Goal: Task Accomplishment & Management: Manage account settings

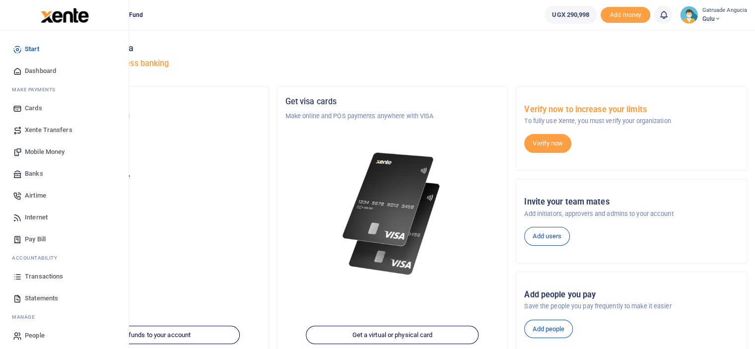
click at [56, 150] on span "Mobile Money" at bounding box center [45, 152] width 40 height 10
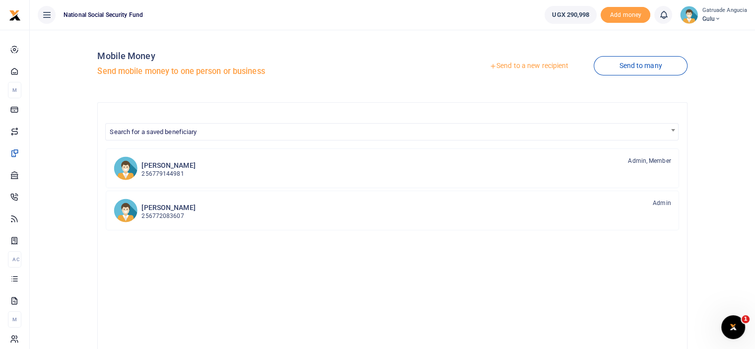
click at [530, 64] on link "Send to a new recipient" at bounding box center [529, 66] width 130 height 18
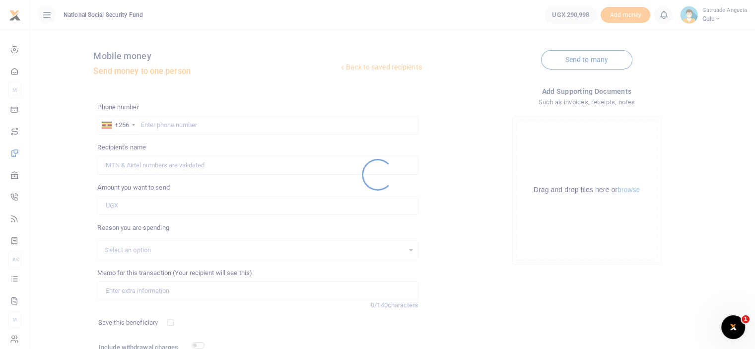
select select
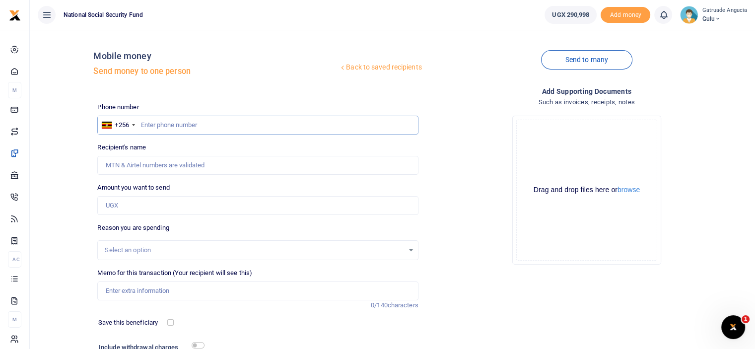
click at [161, 128] on input "text" at bounding box center [257, 125] width 321 height 19
click at [145, 123] on input "0782224205" at bounding box center [257, 125] width 321 height 19
drag, startPoint x: 177, startPoint y: 125, endPoint x: 142, endPoint y: 123, distance: 34.8
click at [142, 123] on input "782224205" at bounding box center [257, 125] width 321 height 19
type input "782224205"
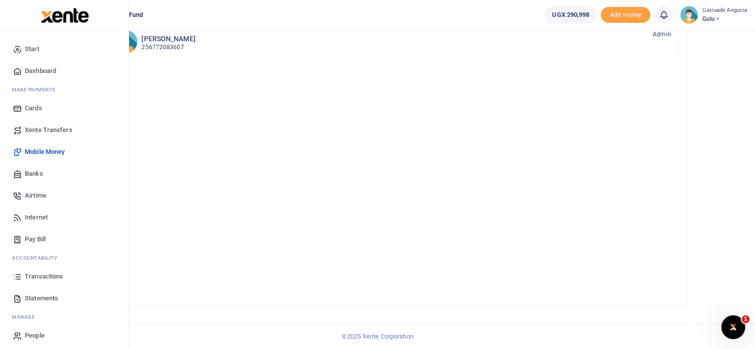
click at [42, 150] on span "Mobile Money" at bounding box center [45, 152] width 40 height 10
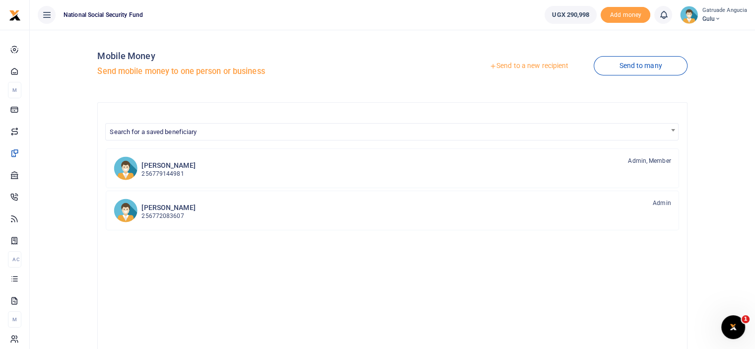
click at [504, 69] on link "Send to a new recipient" at bounding box center [529, 66] width 130 height 18
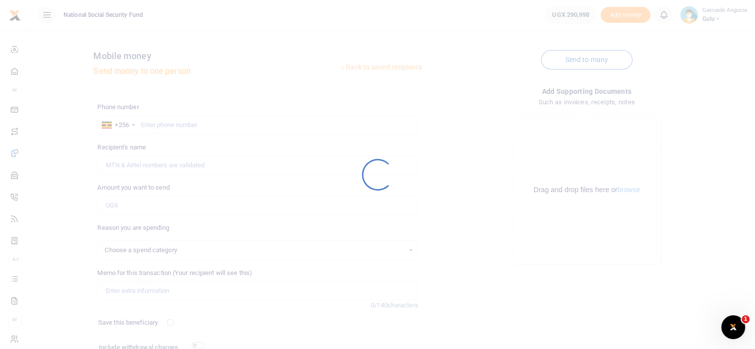
select select
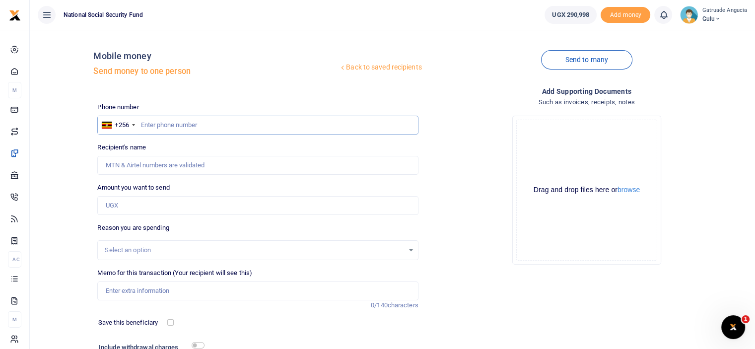
click at [163, 122] on input "text" at bounding box center [257, 125] width 321 height 19
paste input "782224205"
type input "782224205"
click at [143, 124] on input "782224205" at bounding box center [257, 125] width 321 height 19
click at [142, 124] on input "782224205" at bounding box center [257, 125] width 321 height 19
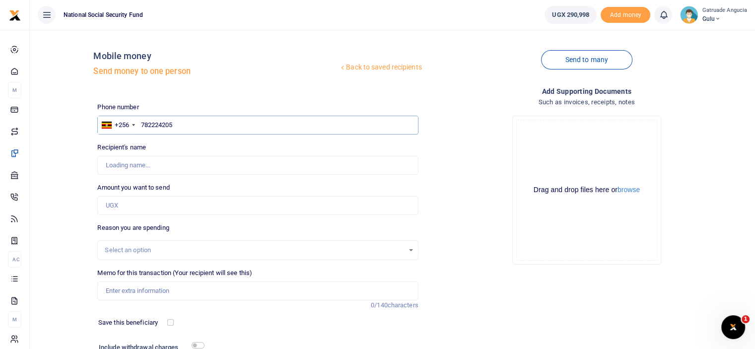
type input "Habib Kakinda"
type input "782224205"
drag, startPoint x: 133, startPoint y: 209, endPoint x: 131, endPoint y: 214, distance: 5.7
click at [131, 214] on div "Phone number +256 Uganda +256 782224205 Phone is required. Recipient's name Fou…" at bounding box center [257, 249] width 328 height 294
type input "25,100"
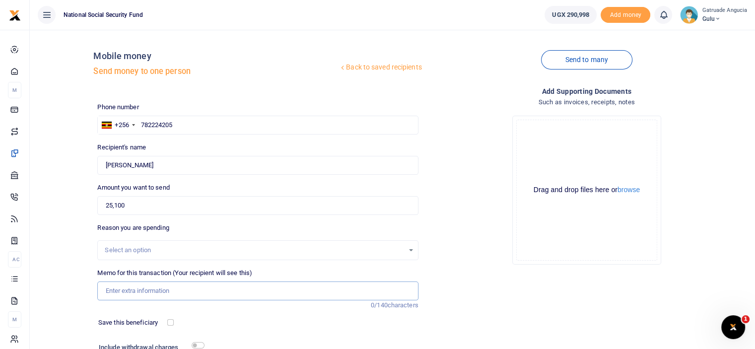
click at [149, 292] on input "Memo for this transaction (Your recipient will see this)" at bounding box center [257, 290] width 321 height 19
type input "For Office Sundry expenses"
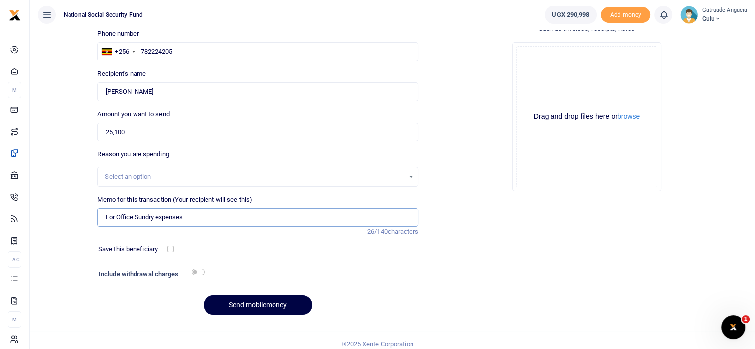
scroll to position [80, 0]
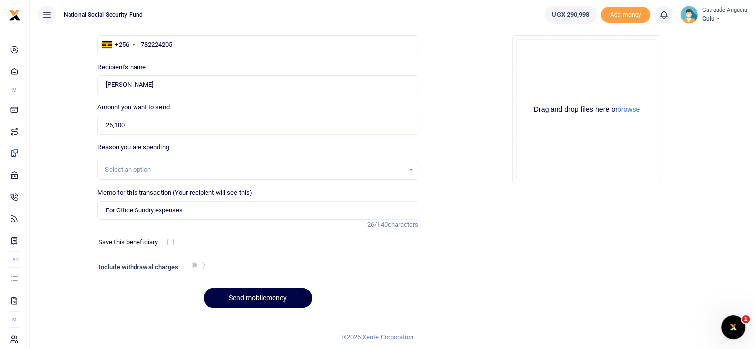
click at [195, 260] on div "Include withdrawal charges" at bounding box center [149, 268] width 109 height 16
click at [195, 263] on input "checkbox" at bounding box center [198, 264] width 13 height 6
checkbox input "true"
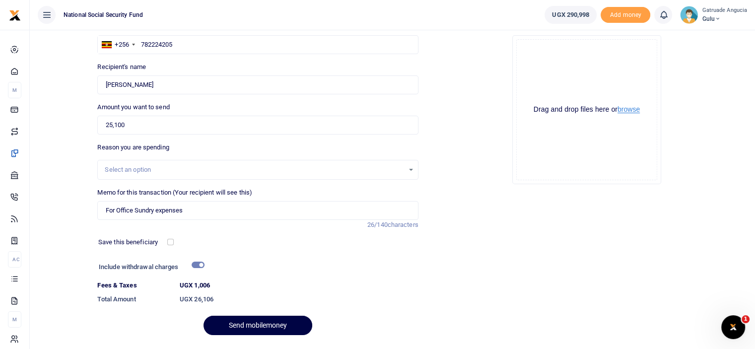
click at [633, 107] on button "browse" at bounding box center [628, 109] width 22 height 7
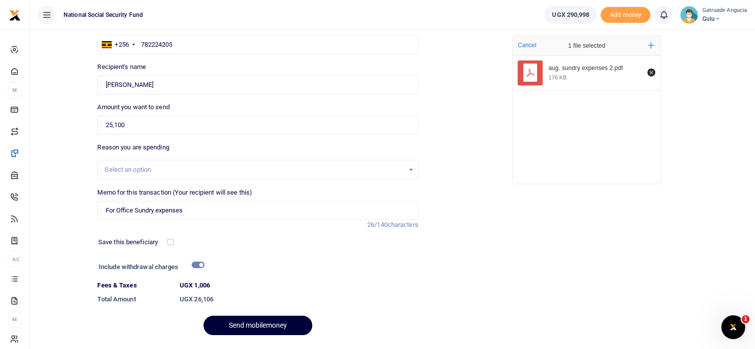
click at [247, 325] on button "Send mobilemoney" at bounding box center [257, 325] width 109 height 19
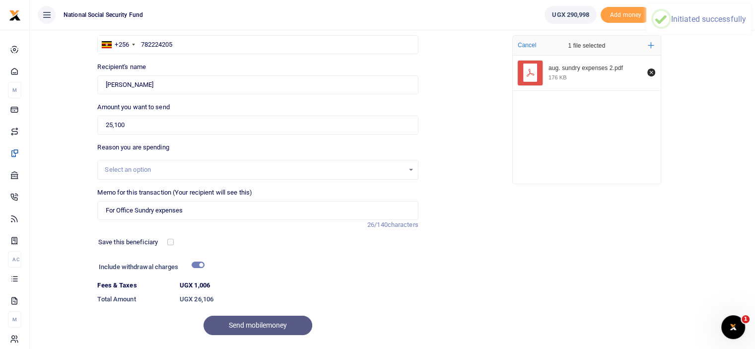
click at [258, 325] on div "Send mobilemoney" at bounding box center [257, 325] width 321 height 19
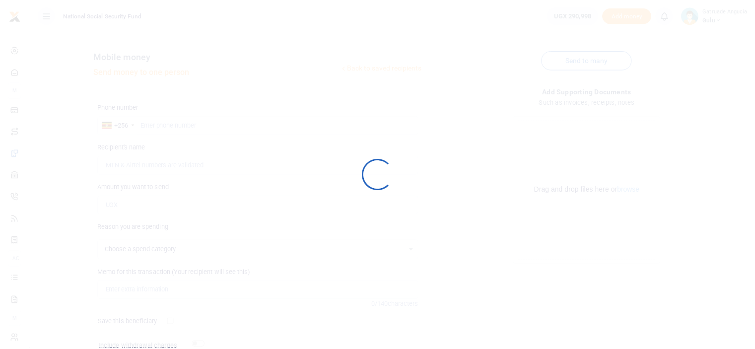
scroll to position [80, 0]
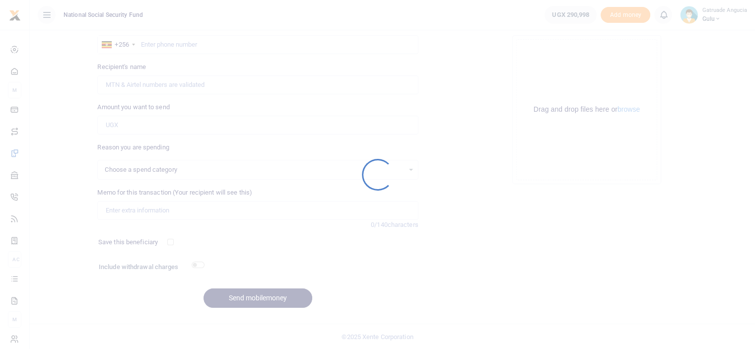
select select
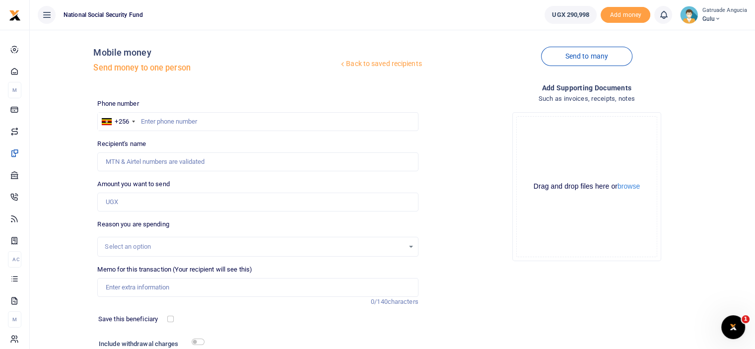
scroll to position [0, 0]
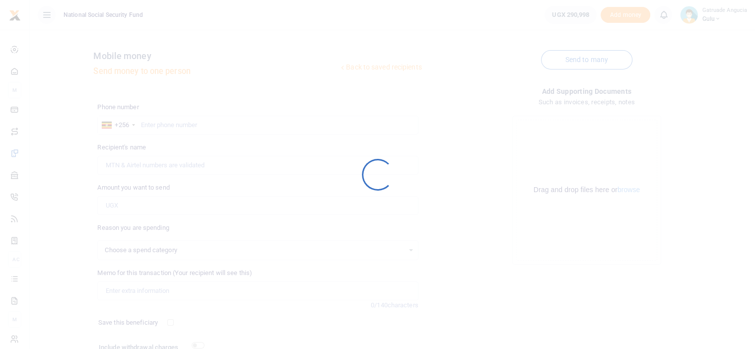
select select
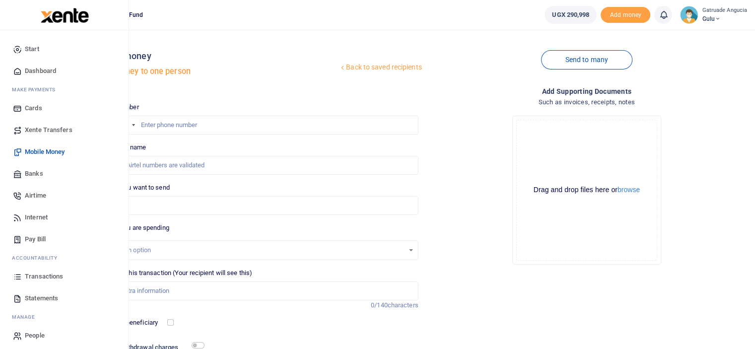
click at [50, 150] on span "Mobile Money" at bounding box center [45, 152] width 40 height 10
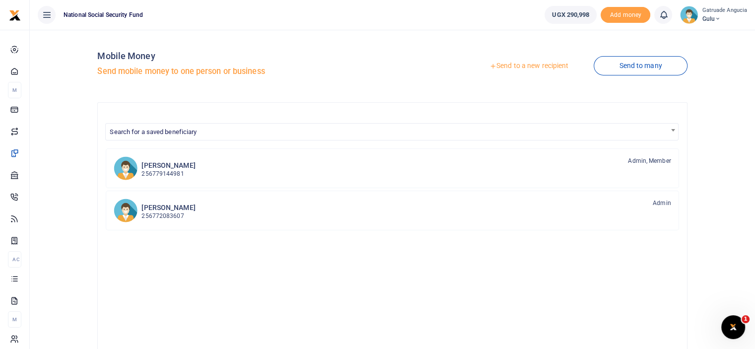
click at [555, 66] on div at bounding box center [377, 174] width 755 height 349
click at [546, 67] on link "Send to a new recipient" at bounding box center [529, 66] width 130 height 18
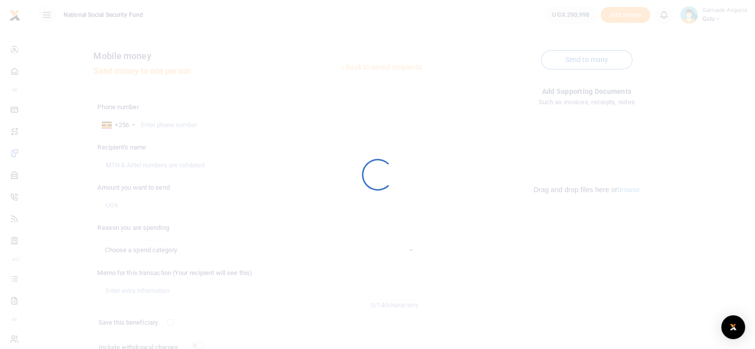
select select
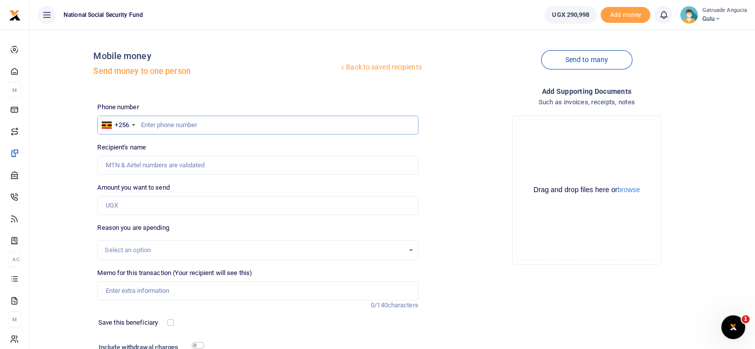
click at [196, 125] on input "text" at bounding box center [257, 125] width 321 height 19
type input "774575927"
type input "Erinah Winfred Zawedde"
type input "774575927"
click at [164, 205] on input "Amount you want to send" at bounding box center [257, 205] width 321 height 19
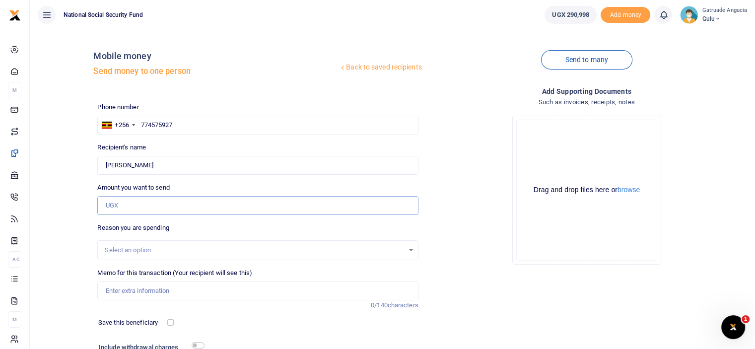
type input "120,000"
click at [164, 295] on input "Memo for this transaction (Your recipient will see this)" at bounding box center [257, 290] width 321 height 19
type input "BSC WORK SHOP"
click at [197, 343] on input "checkbox" at bounding box center [198, 345] width 13 height 6
checkbox input "true"
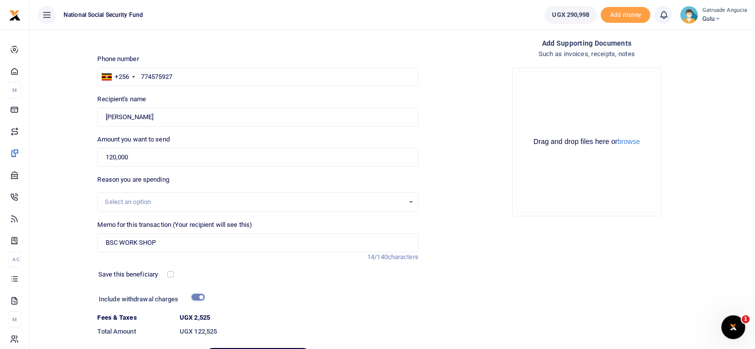
scroll to position [108, 0]
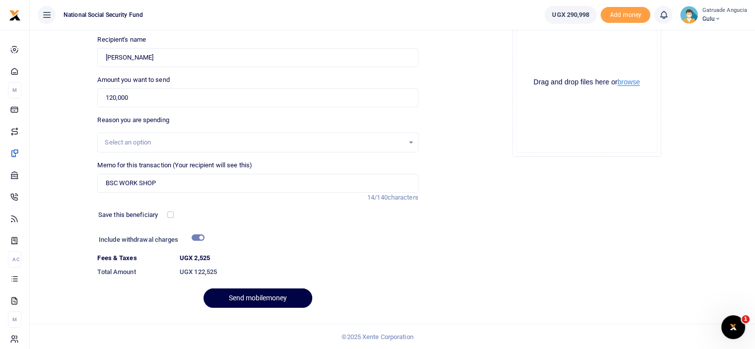
click at [631, 83] on button "browse" at bounding box center [628, 81] width 22 height 7
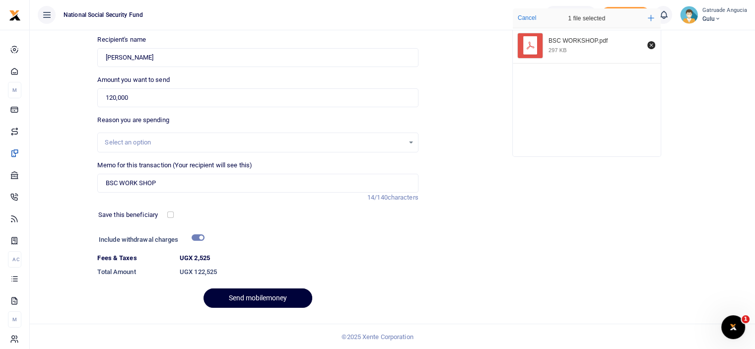
click at [260, 296] on button "Send mobilemoney" at bounding box center [257, 297] width 109 height 19
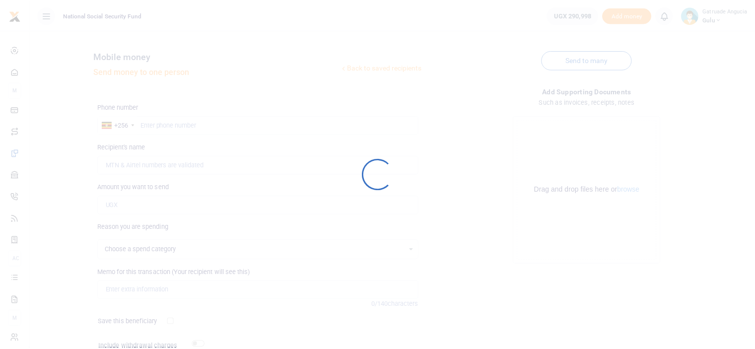
scroll to position [80, 0]
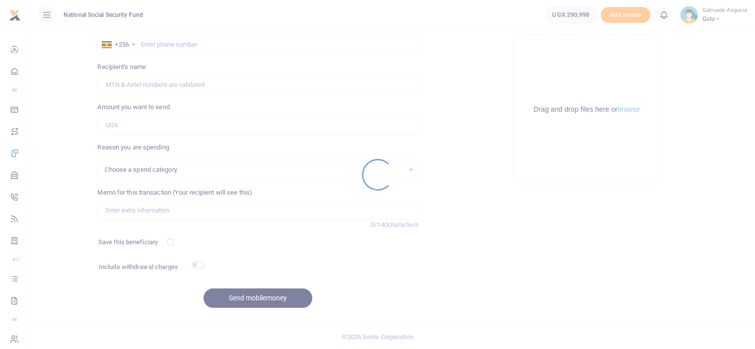
select select
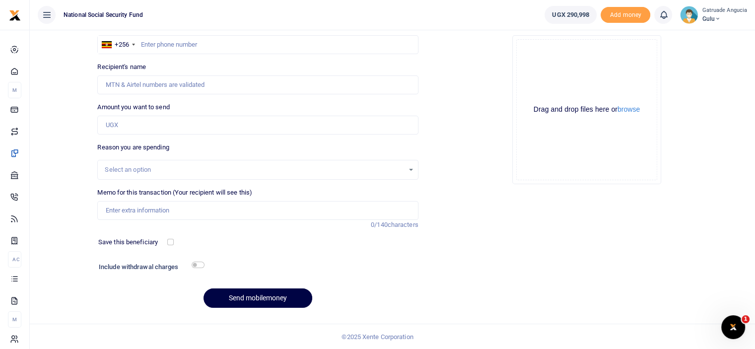
scroll to position [0, 0]
click at [187, 46] on input "text" at bounding box center [257, 44] width 321 height 19
type input "782078730"
type input "[PERSON_NAME] [PERSON_NAME]"
type input "782078730"
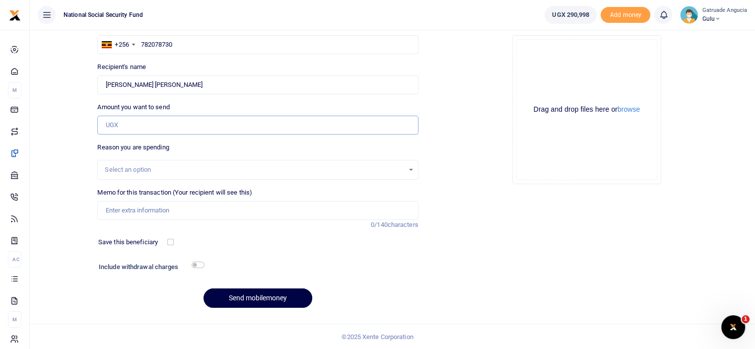
click at [138, 128] on input "Amount you want to send" at bounding box center [257, 125] width 321 height 19
type input "120,000"
click at [153, 206] on input "Memo for this transaction (Your recipient will see this)" at bounding box center [257, 210] width 321 height 19
type input "BSC WORK SHOP"
click at [197, 265] on input "checkbox" at bounding box center [198, 264] width 13 height 6
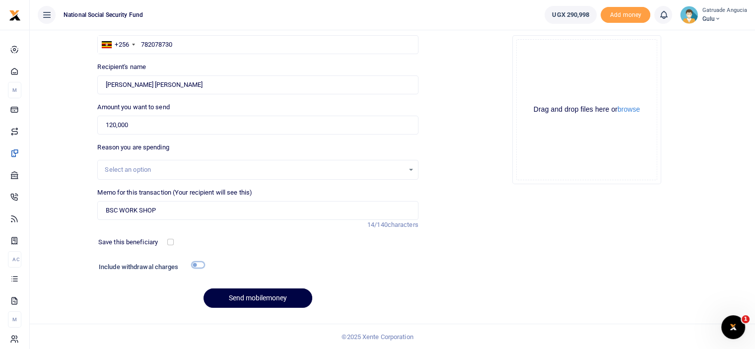
checkbox input "true"
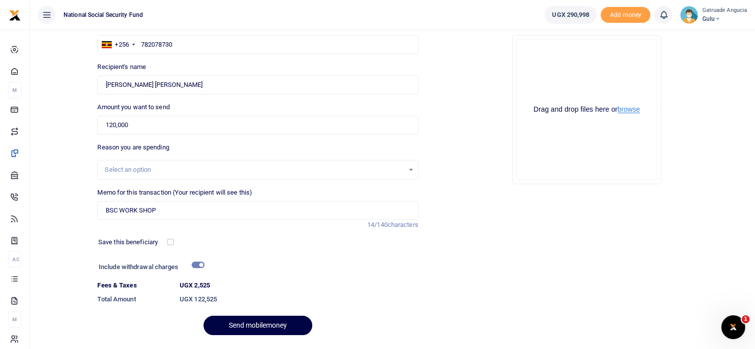
click at [632, 112] on button "browse" at bounding box center [628, 109] width 22 height 7
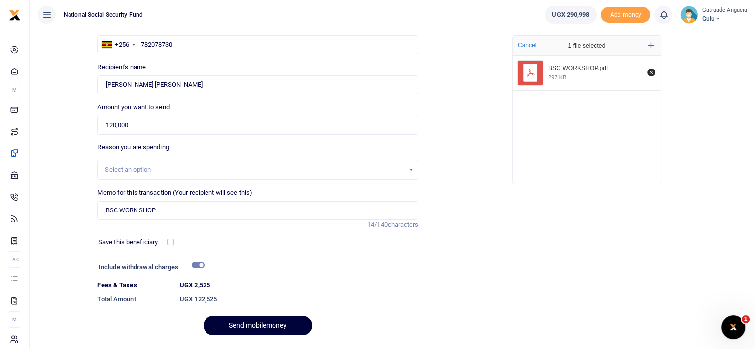
click at [270, 327] on button "Send mobilemoney" at bounding box center [257, 325] width 109 height 19
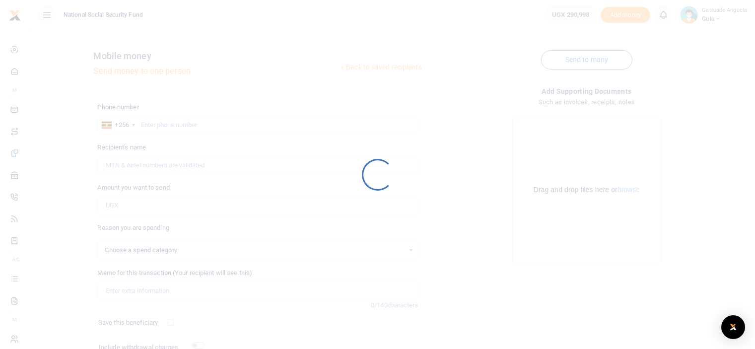
scroll to position [80, 0]
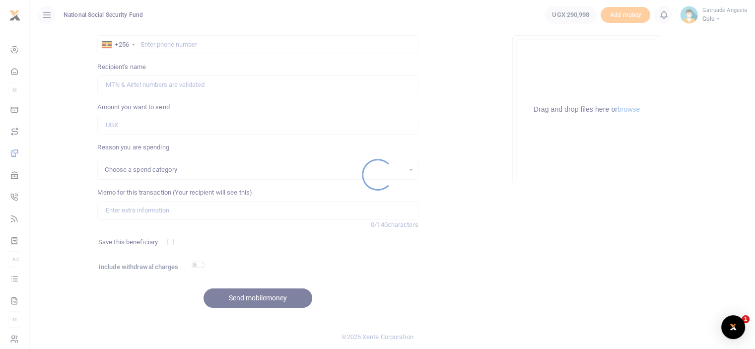
select select
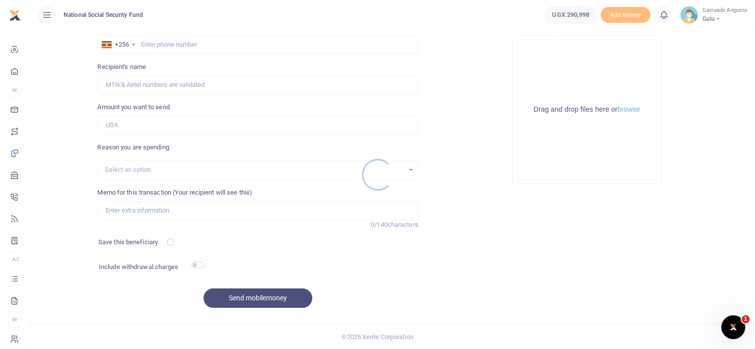
scroll to position [0, 0]
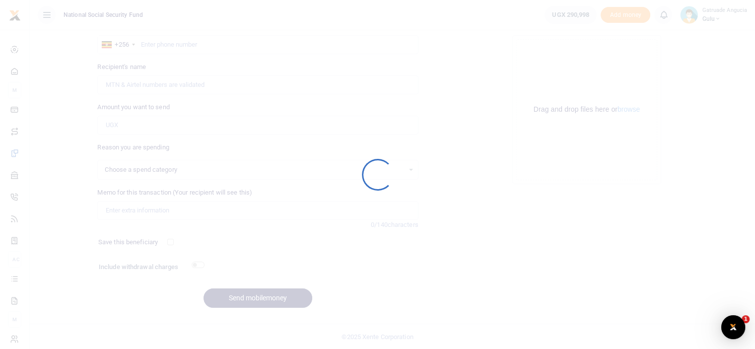
select select
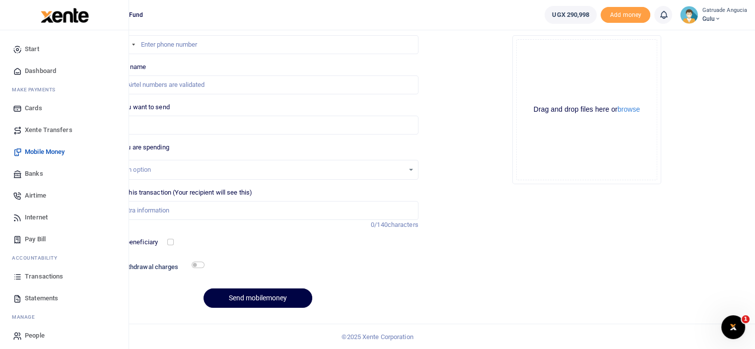
click at [44, 275] on span "Transactions" at bounding box center [44, 276] width 38 height 10
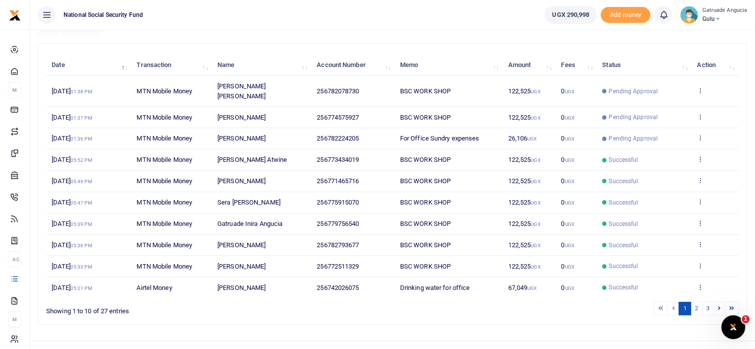
scroll to position [106, 0]
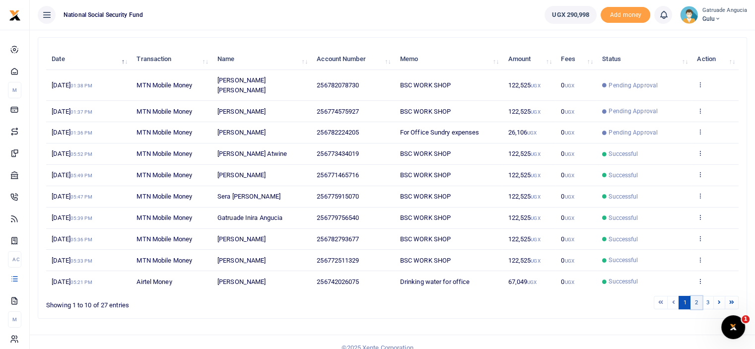
click at [697, 296] on link "2" at bounding box center [696, 302] width 12 height 13
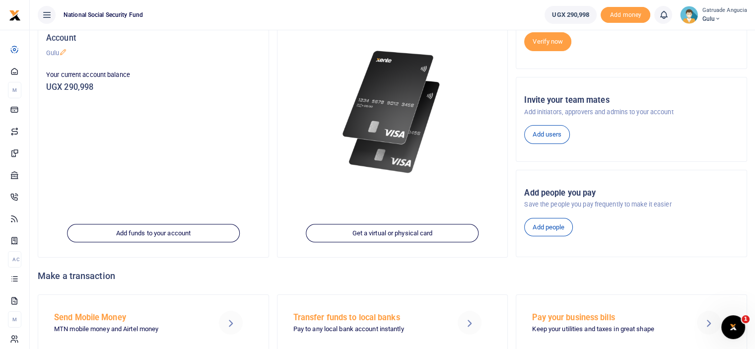
scroll to position [136, 0]
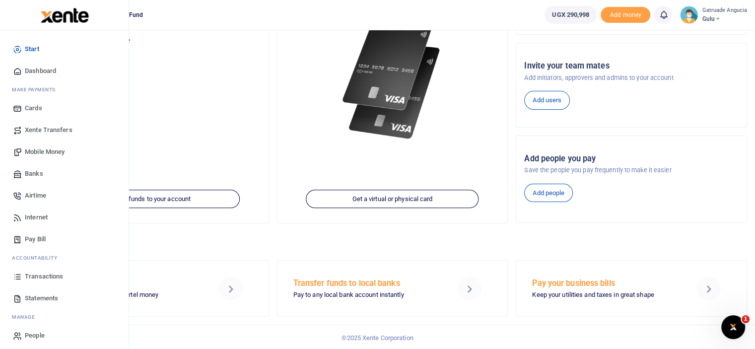
click at [40, 276] on span "Transactions" at bounding box center [44, 276] width 38 height 10
click at [46, 296] on span "Statements" at bounding box center [41, 298] width 33 height 10
click at [46, 295] on span "Statements" at bounding box center [41, 298] width 33 height 10
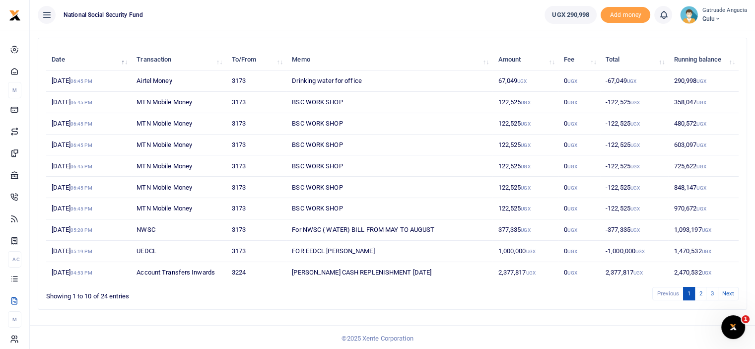
scroll to position [106, 0]
click at [702, 291] on link "2" at bounding box center [700, 292] width 12 height 13
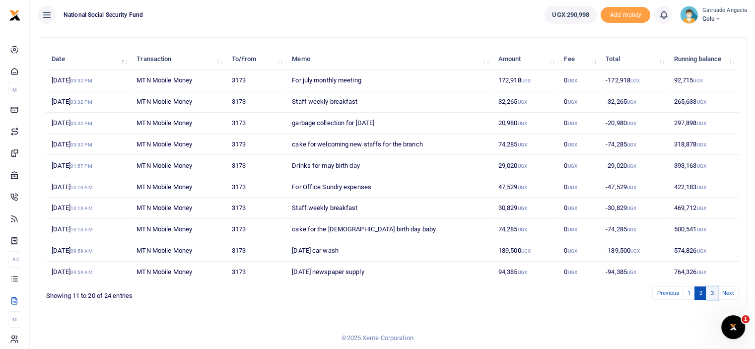
click at [715, 291] on link "3" at bounding box center [712, 292] width 12 height 13
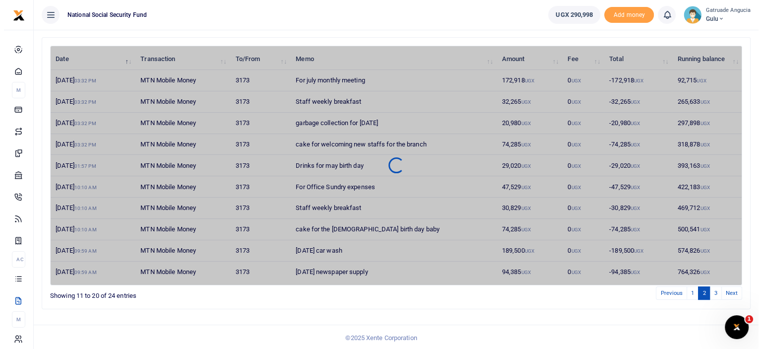
scroll to position [0, 0]
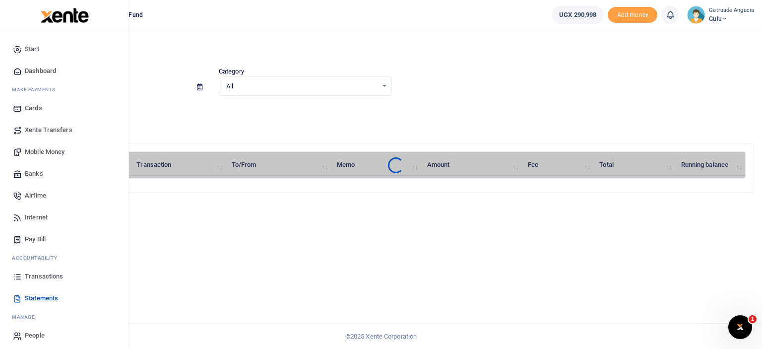
click at [36, 295] on span "Statements" at bounding box center [41, 298] width 33 height 10
click at [40, 295] on span "Statements" at bounding box center [41, 298] width 33 height 10
click at [40, 276] on span "Transactions" at bounding box center [44, 276] width 38 height 10
click at [42, 273] on span "Transactions" at bounding box center [44, 276] width 38 height 10
click at [41, 273] on span "Transactions" at bounding box center [44, 276] width 38 height 10
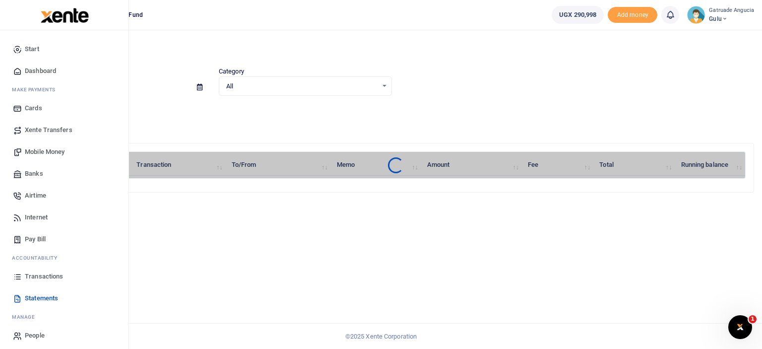
click at [47, 276] on span "Transactions" at bounding box center [44, 276] width 38 height 10
click at [48, 276] on span "Transactions" at bounding box center [44, 276] width 38 height 10
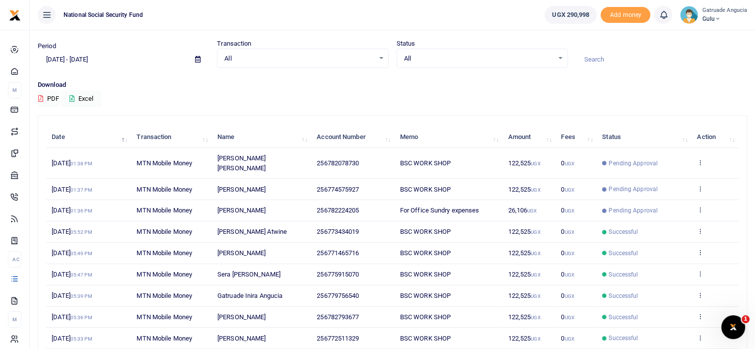
scroll to position [99, 0]
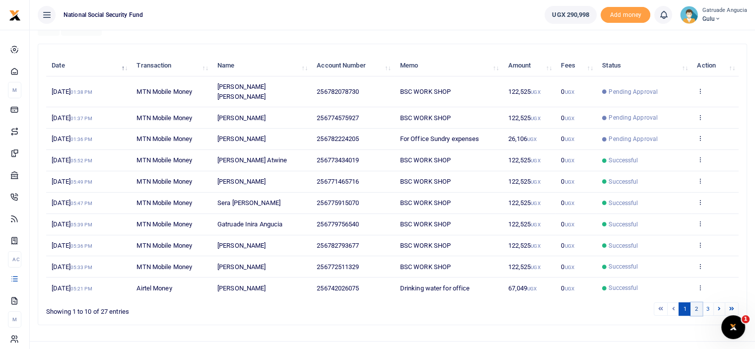
click at [697, 302] on link "2" at bounding box center [696, 308] width 12 height 13
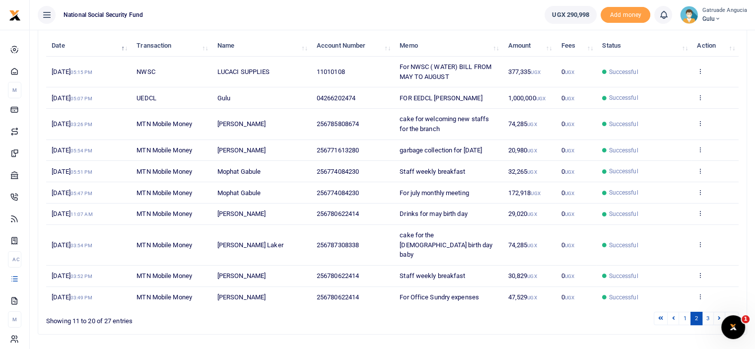
scroll to position [135, 0]
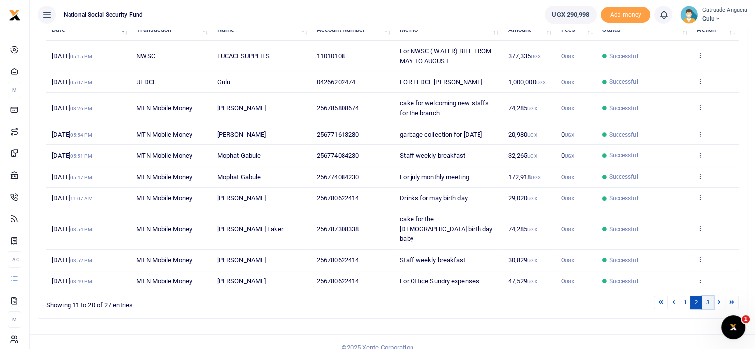
click at [707, 296] on link "3" at bounding box center [708, 302] width 12 height 13
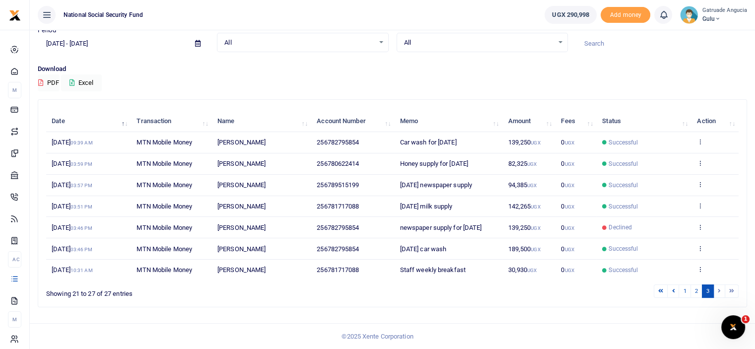
scroll to position [42, 0]
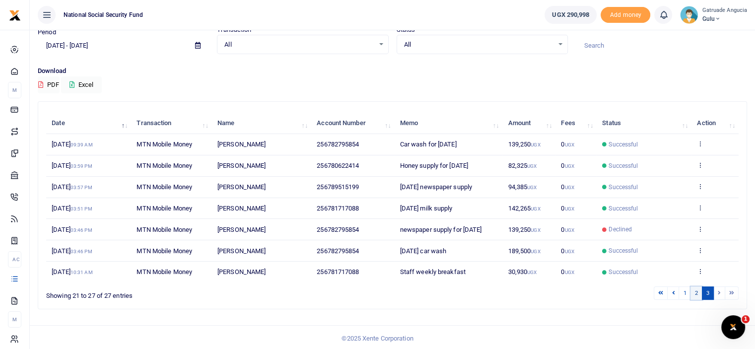
click at [695, 292] on link "2" at bounding box center [696, 292] width 12 height 13
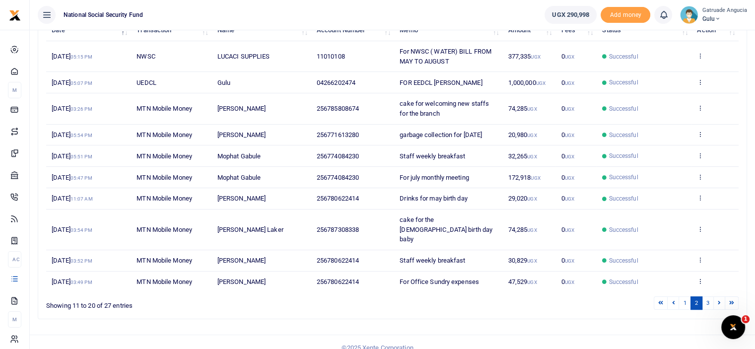
scroll to position [135, 0]
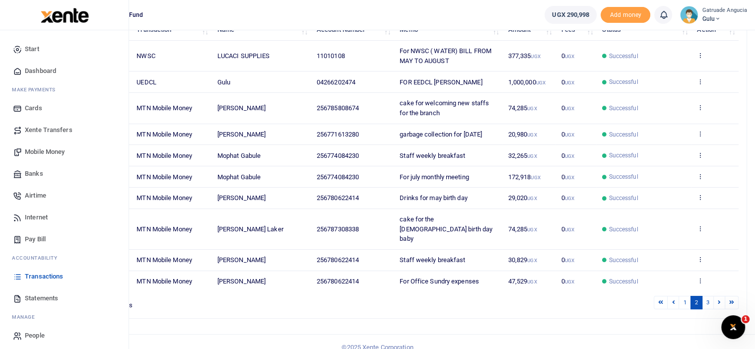
click at [37, 295] on span "Statements" at bounding box center [41, 298] width 33 height 10
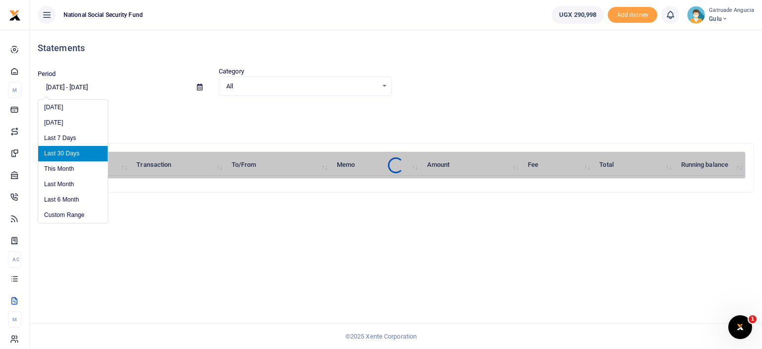
click at [62, 88] on input "[DATE] - [DATE]" at bounding box center [113, 87] width 151 height 17
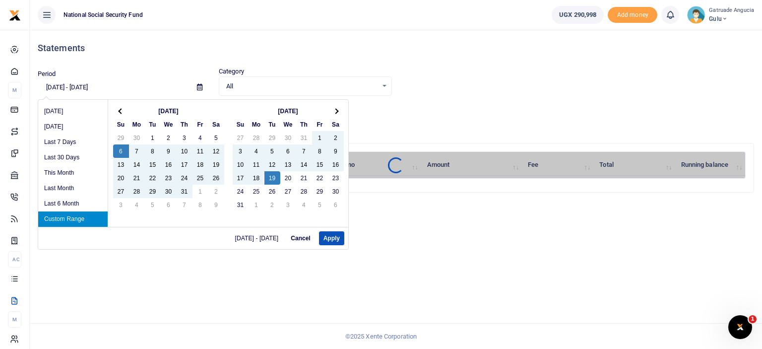
click at [52, 85] on input "[DATE] - [DATE]" at bounding box center [113, 87] width 151 height 17
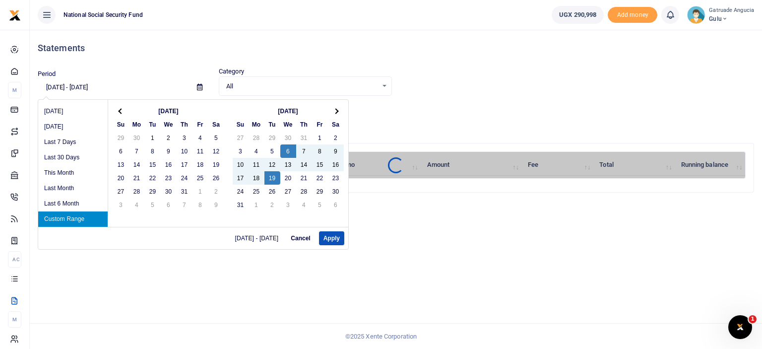
type input "[DATE] - [DATE]"
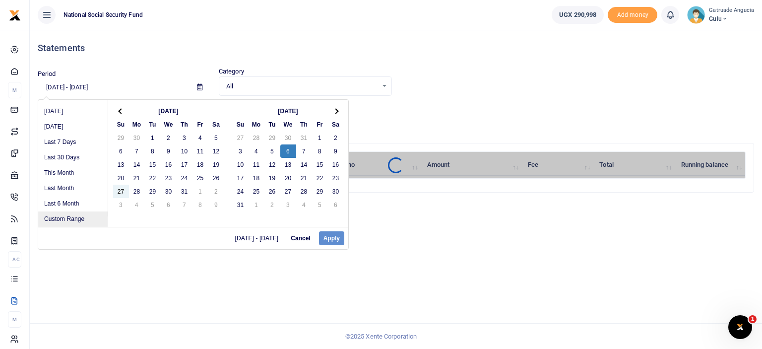
click at [70, 220] on li "Custom Range" at bounding box center [72, 218] width 69 height 15
click at [70, 214] on li "Custom Range" at bounding box center [72, 218] width 69 height 15
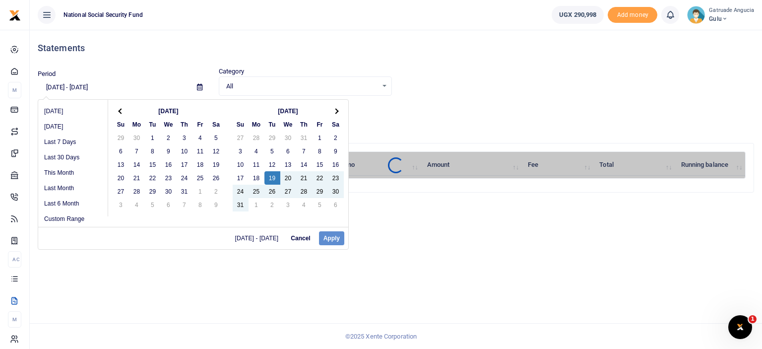
click at [324, 237] on div "[DATE] - [DATE] Cancel Apply" at bounding box center [193, 238] width 310 height 22
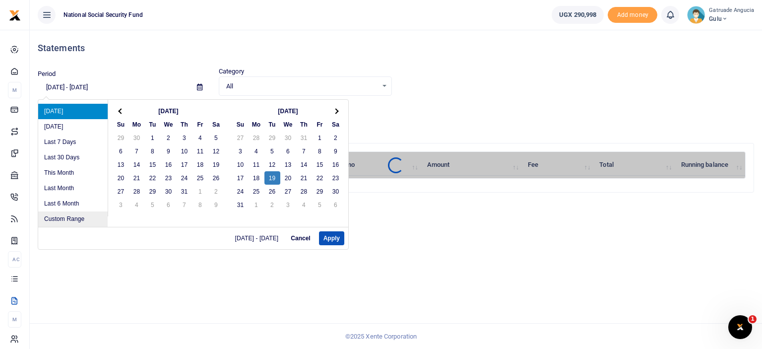
drag, startPoint x: 69, startPoint y: 214, endPoint x: 74, endPoint y: 213, distance: 5.5
click at [71, 214] on li "Custom Range" at bounding box center [72, 218] width 69 height 15
click at [120, 112] on span at bounding box center [120, 110] width 5 height 5
click at [337, 111] on th at bounding box center [336, 110] width 16 height 13
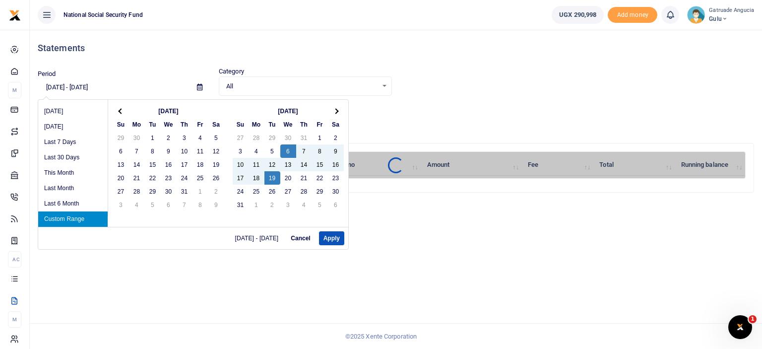
drag, startPoint x: 77, startPoint y: 215, endPoint x: 95, endPoint y: 222, distance: 19.2
click at [78, 223] on li "Custom Range" at bounding box center [72, 218] width 69 height 15
click at [327, 236] on button "Apply" at bounding box center [331, 238] width 25 height 14
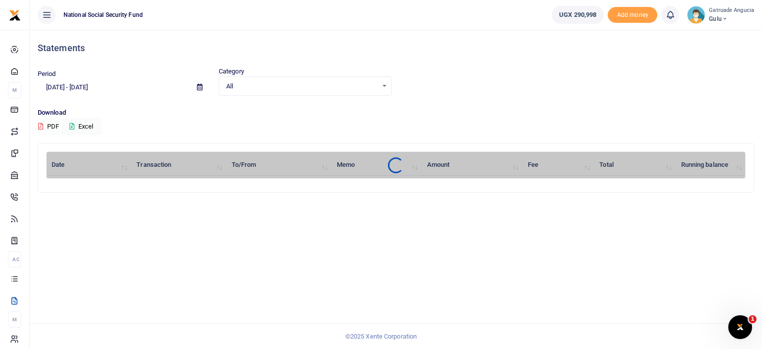
click at [53, 124] on button "PDF" at bounding box center [49, 126] width 22 height 17
